Goal: Task Accomplishment & Management: Use online tool/utility

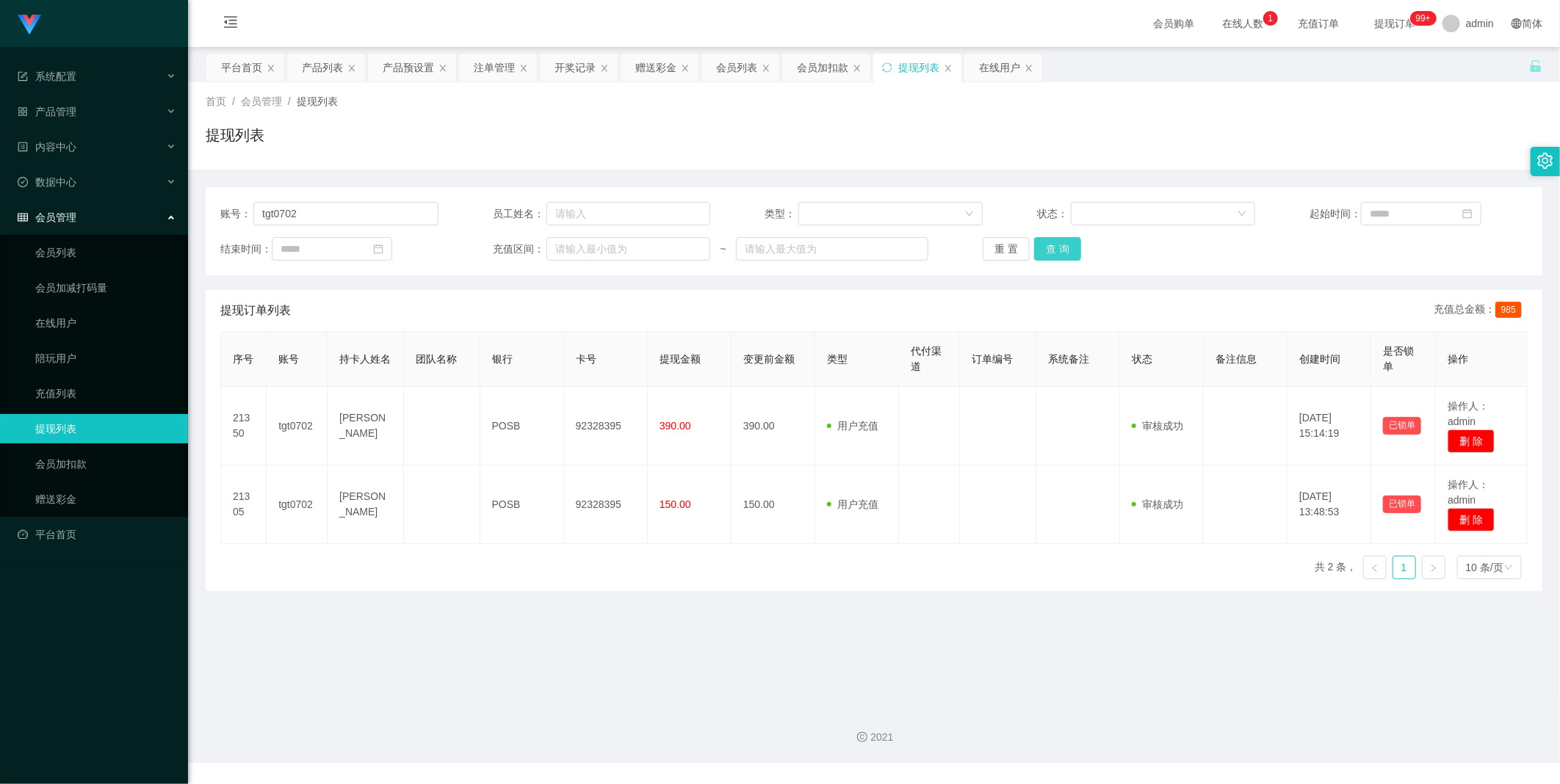
click at [1060, 253] on button "查 询" at bounding box center [1058, 248] width 47 height 23
click at [1069, 254] on button "查 询" at bounding box center [1058, 248] width 47 height 23
click at [640, 69] on div "赠送彩金" at bounding box center [655, 67] width 41 height 28
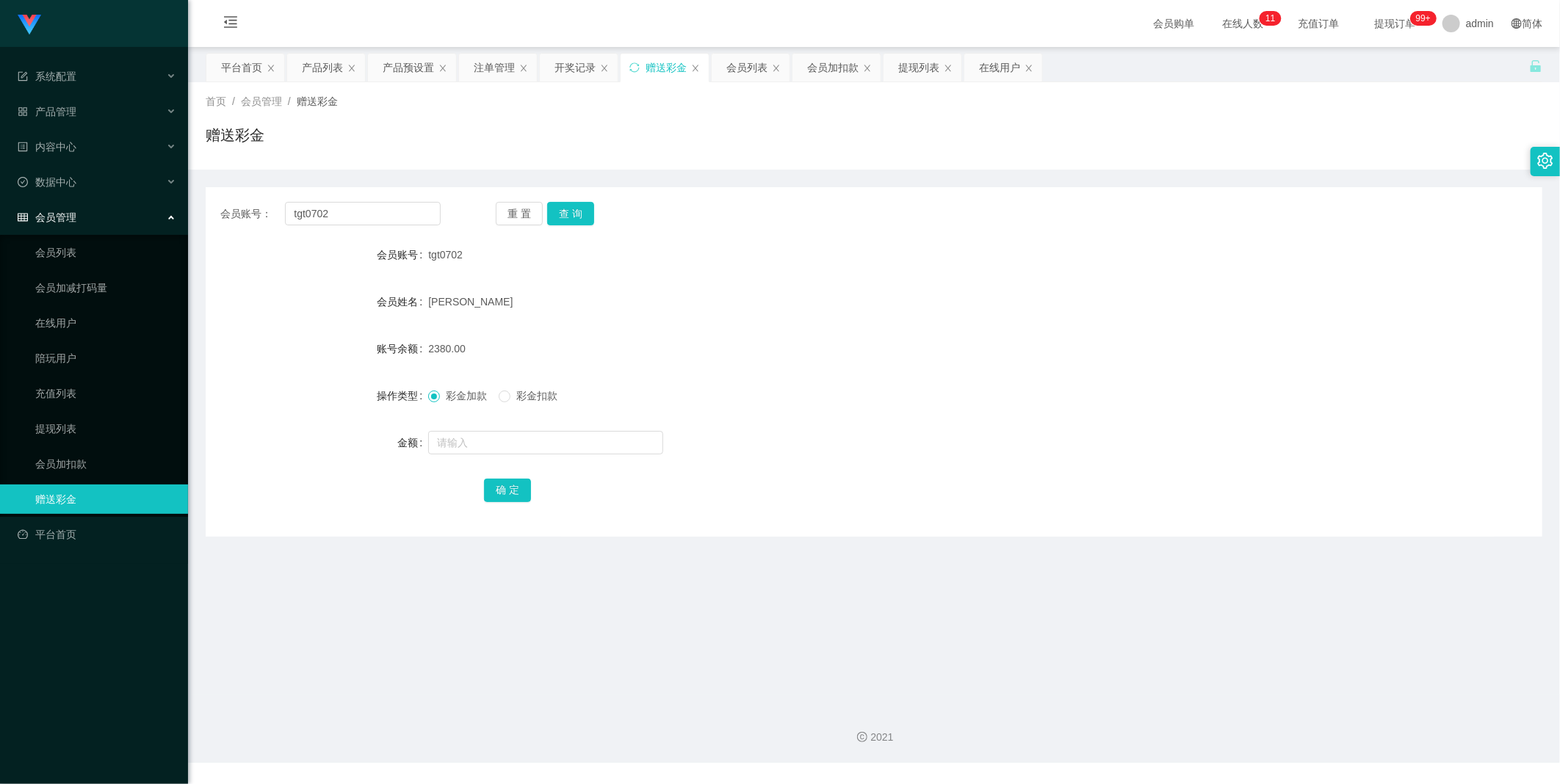
click at [555, 200] on div "会员账号： tgt0702 重 置 查 询 会员账号 tgt0702 会员姓名 TAN GEE TING 账号余额 2380.00 操作类型 彩金加款 彩金扣…" at bounding box center [874, 361] width 1336 height 349
click at [555, 209] on button "查 询" at bounding box center [571, 213] width 47 height 23
click at [827, 444] on div at bounding box center [818, 443] width 780 height 29
click at [390, 65] on div "产品预设置" at bounding box center [408, 67] width 52 height 28
